Goal: Task Accomplishment & Management: Complete application form

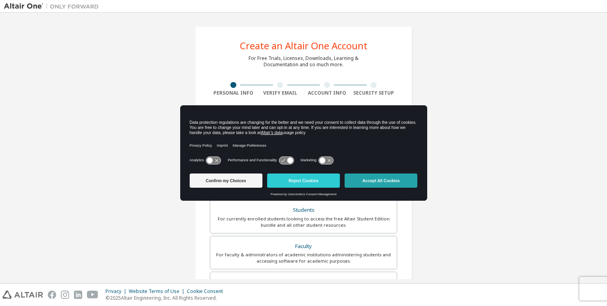
click at [382, 180] on button "Accept All Cookies" at bounding box center [380, 181] width 73 height 14
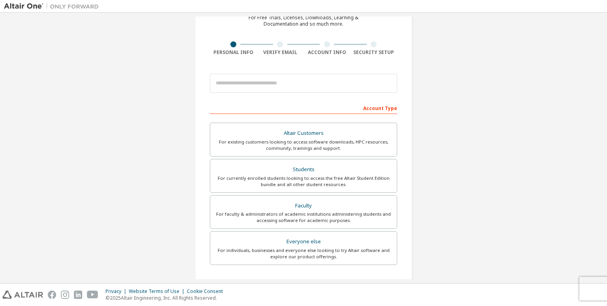
scroll to position [39, 0]
click at [258, 86] on input "email" at bounding box center [303, 84] width 187 height 19
click at [300, 85] on input "email" at bounding box center [303, 84] width 187 height 19
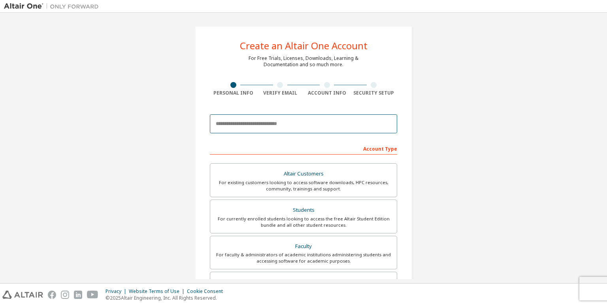
click at [248, 123] on input "email" at bounding box center [303, 124] width 187 height 19
paste input "**********"
type input "**********"
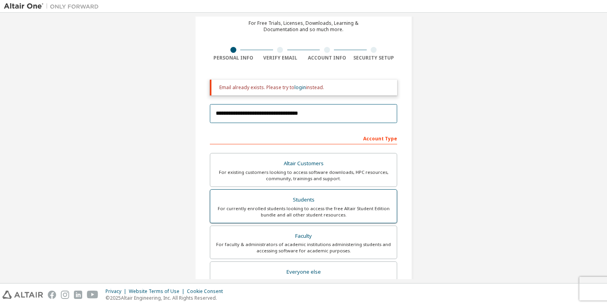
scroll to position [21, 0]
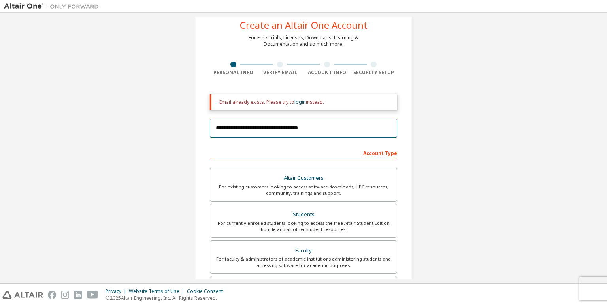
drag, startPoint x: 330, startPoint y: 122, endPoint x: 35, endPoint y: 140, distance: 295.2
click at [35, 140] on div "**********" at bounding box center [303, 218] width 599 height 444
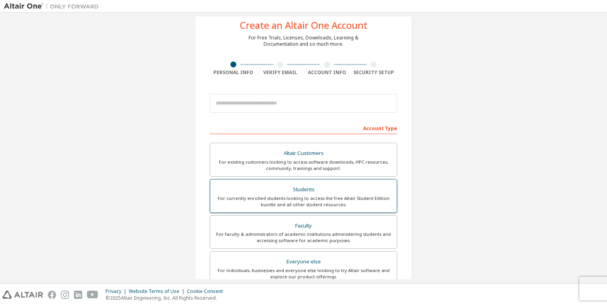
click at [315, 205] on div "For currently enrolled students looking to access the free Altair Student Editi…" at bounding box center [303, 201] width 177 height 13
click at [275, 68] on div "Verify Email" at bounding box center [280, 69] width 47 height 14
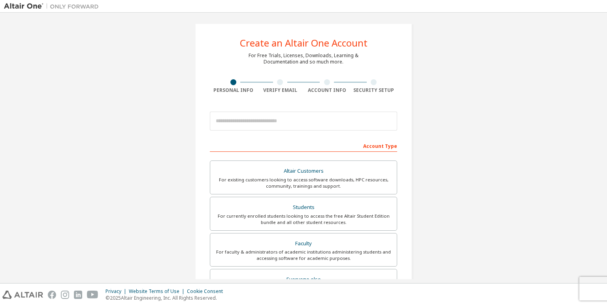
scroll to position [0, 0]
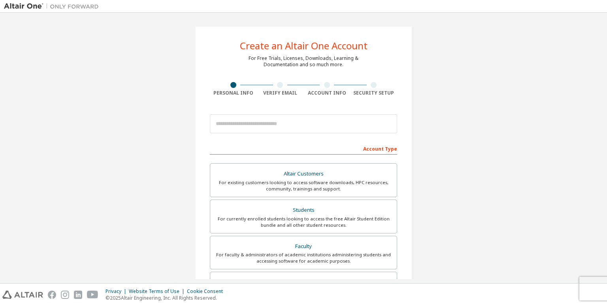
drag, startPoint x: 371, startPoint y: 86, endPoint x: 344, endPoint y: 84, distance: 26.9
click at [371, 86] on div at bounding box center [373, 85] width 6 height 6
drag, startPoint x: 283, startPoint y: 86, endPoint x: 312, endPoint y: 89, distance: 29.4
click at [286, 87] on div at bounding box center [280, 85] width 47 height 6
click at [314, 88] on div "Account Info" at bounding box center [326, 89] width 47 height 14
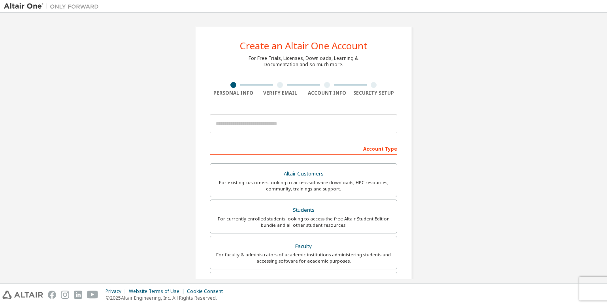
click at [274, 83] on div at bounding box center [280, 85] width 47 height 6
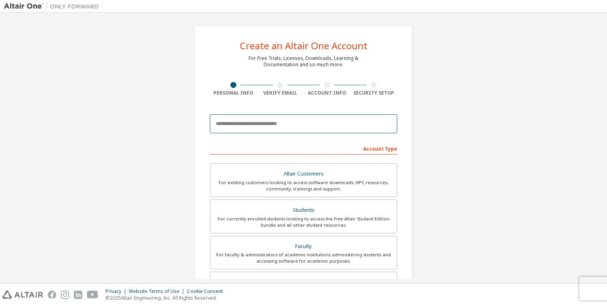
click at [274, 132] on input "email" at bounding box center [303, 124] width 187 height 19
type input "**********"
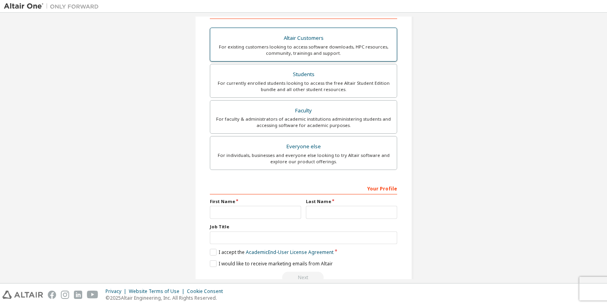
scroll to position [75, 0]
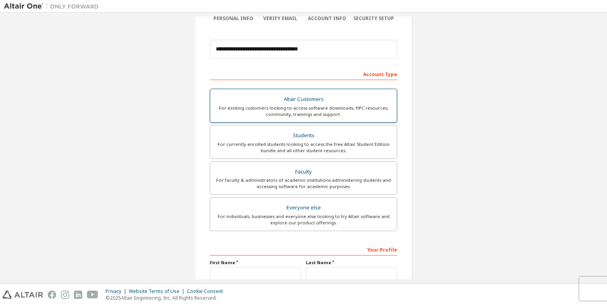
click at [296, 94] on div "Altair Customers" at bounding box center [303, 99] width 177 height 11
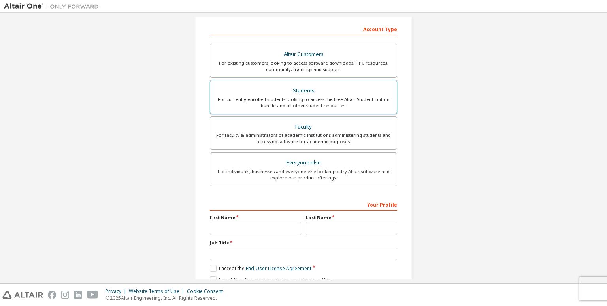
scroll to position [114, 0]
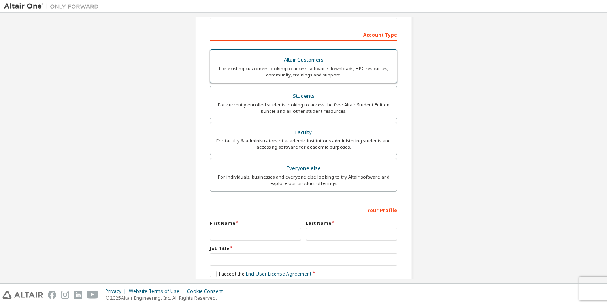
click at [309, 64] on div "Altair Customers" at bounding box center [303, 60] width 177 height 11
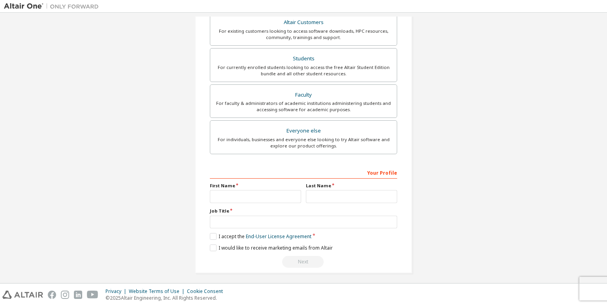
scroll to position [153, 0]
click at [265, 192] on input "text" at bounding box center [255, 195] width 91 height 13
type input "********"
click at [333, 192] on input "text" at bounding box center [351, 195] width 91 height 13
type input "******"
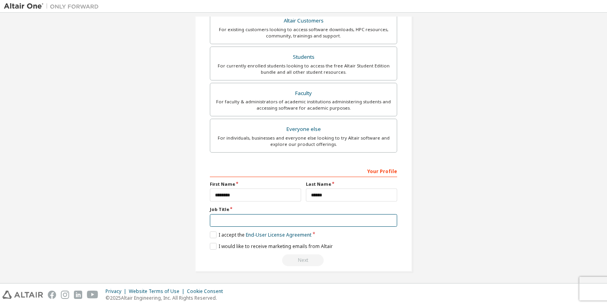
click at [280, 217] on input "text" at bounding box center [303, 220] width 187 height 13
click at [210, 236] on label "I accept the End-User License Agreement" at bounding box center [261, 235] width 102 height 7
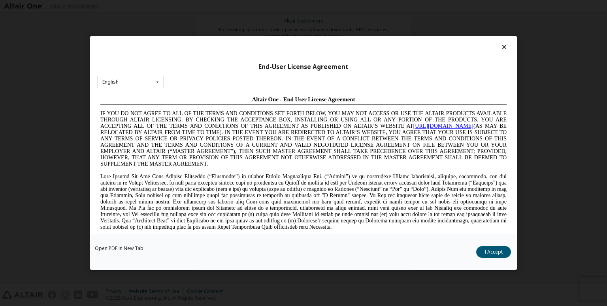
scroll to position [0, 0]
drag, startPoint x: 492, startPoint y: 257, endPoint x: 485, endPoint y: 257, distance: 7.1
click at [492, 257] on button "I Accept" at bounding box center [493, 252] width 35 height 12
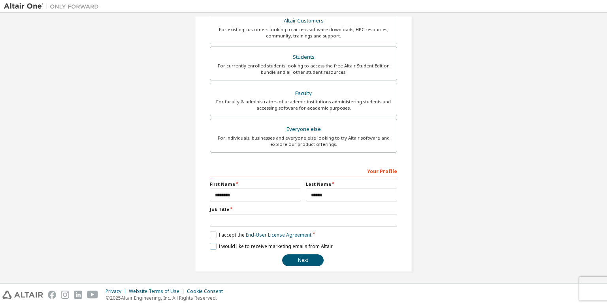
click at [211, 243] on label "I would like to receive marketing emails from Altair" at bounding box center [271, 246] width 123 height 7
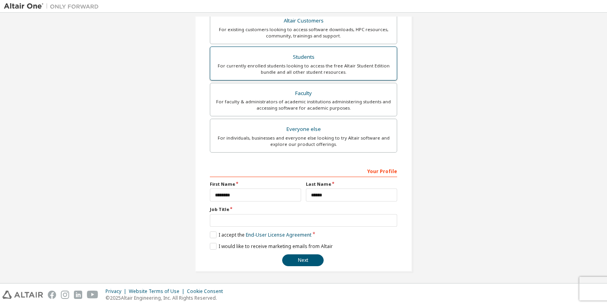
click at [276, 66] on div "For currently enrolled students looking to access the free Altair Student Editi…" at bounding box center [303, 69] width 177 height 13
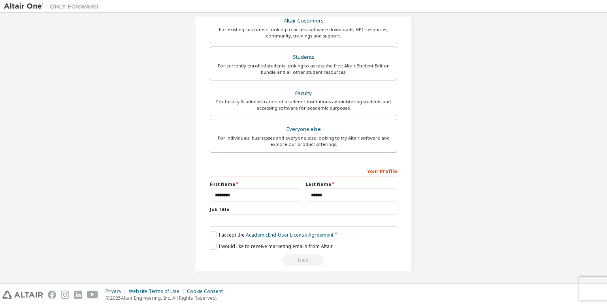
click at [210, 237] on div "**********" at bounding box center [303, 216] width 187 height 102
click at [212, 233] on label "I accept the Academic End-User License Agreement" at bounding box center [272, 235] width 124 height 7
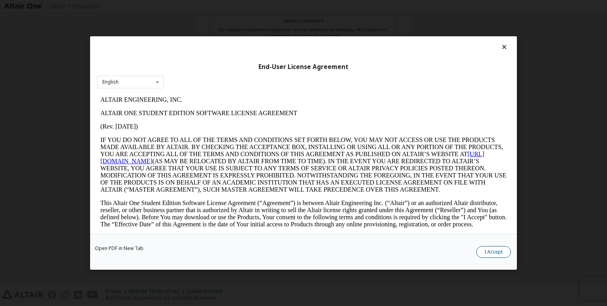
click at [492, 250] on button "I Accept" at bounding box center [493, 252] width 35 height 12
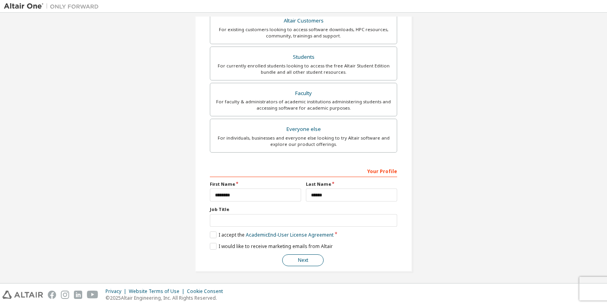
click at [301, 264] on button "Next" at bounding box center [302, 261] width 41 height 12
click at [298, 257] on div "Next" at bounding box center [303, 261] width 187 height 12
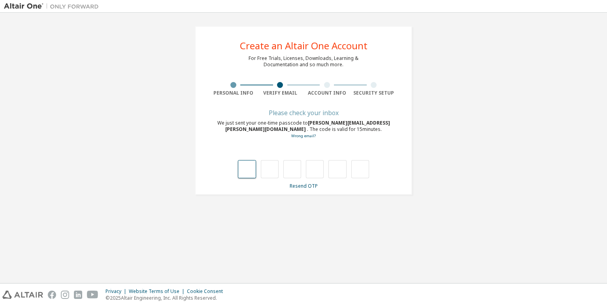
type input "*"
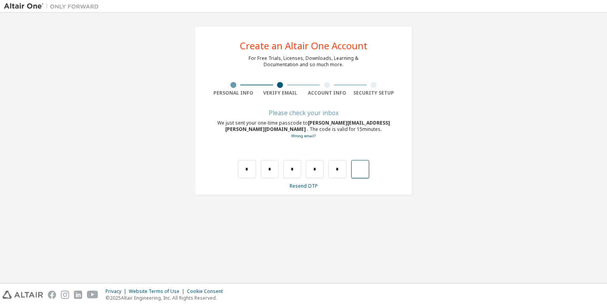
type input "*"
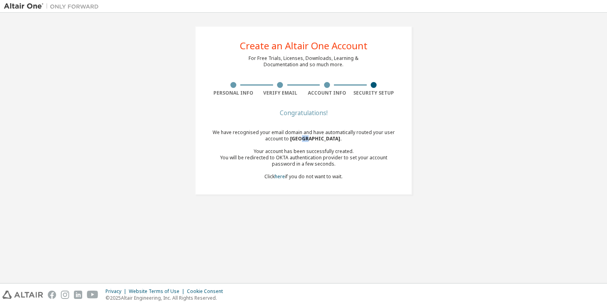
drag, startPoint x: 286, startPoint y: 139, endPoint x: 290, endPoint y: 139, distance: 4.4
click at [290, 139] on span "[GEOGRAPHIC_DATA] ." at bounding box center [316, 138] width 52 height 7
